Goal: Information Seeking & Learning: Check status

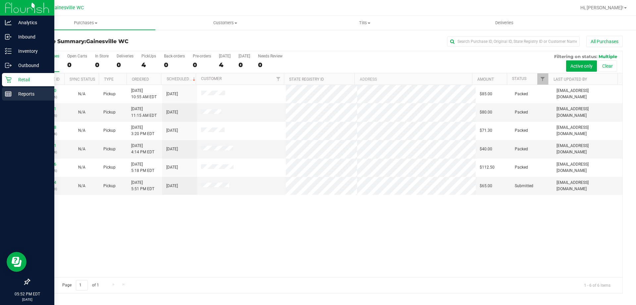
click at [11, 98] on div "Reports" at bounding box center [28, 93] width 52 height 13
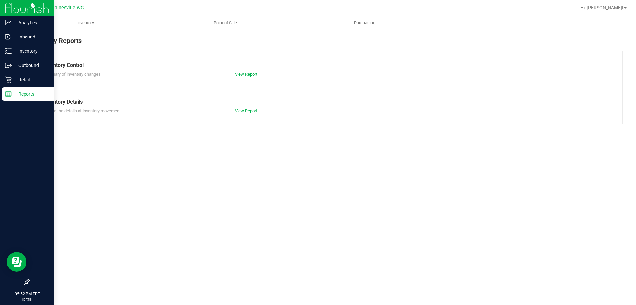
click at [216, 30] on ul "Inventory Point of Sale Purchasing" at bounding box center [334, 23] width 636 height 14
click at [219, 25] on span "Point of Sale" at bounding box center [225, 23] width 41 height 6
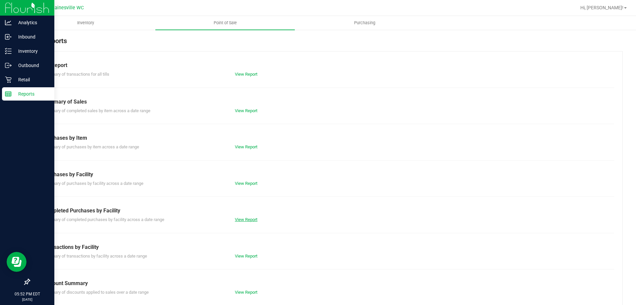
click at [238, 220] on link "View Report" at bounding box center [246, 219] width 23 height 5
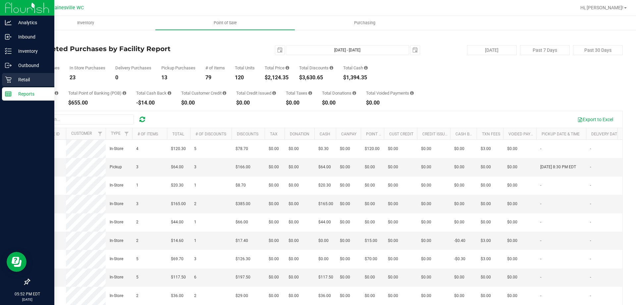
click at [15, 80] on p "Retail" at bounding box center [32, 80] width 40 height 8
